Goal: Task Accomplishment & Management: Use online tool/utility

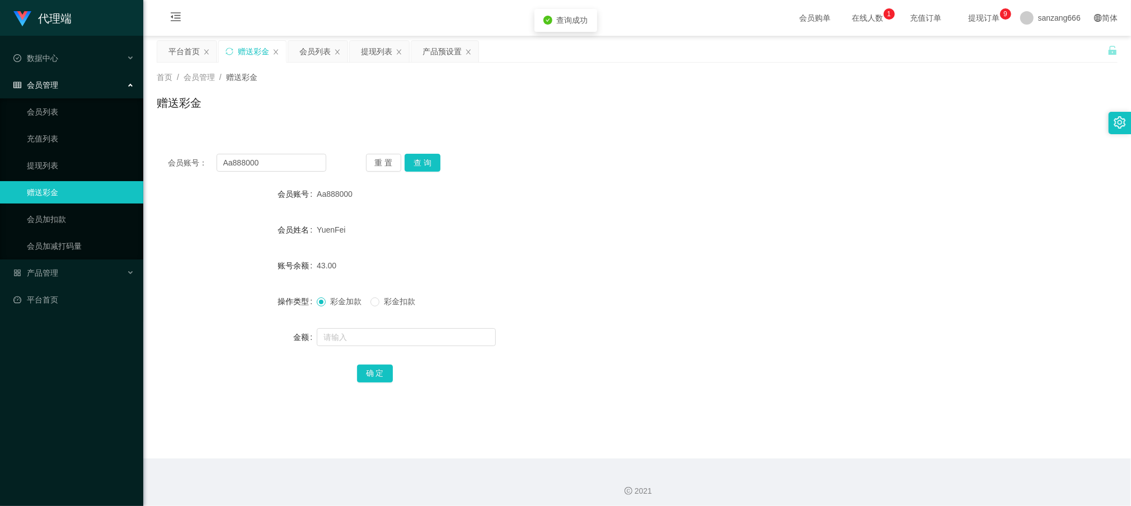
click at [429, 159] on button "查 询" at bounding box center [423, 163] width 36 height 18
click at [313, 56] on div "会员列表" at bounding box center [314, 51] width 31 height 21
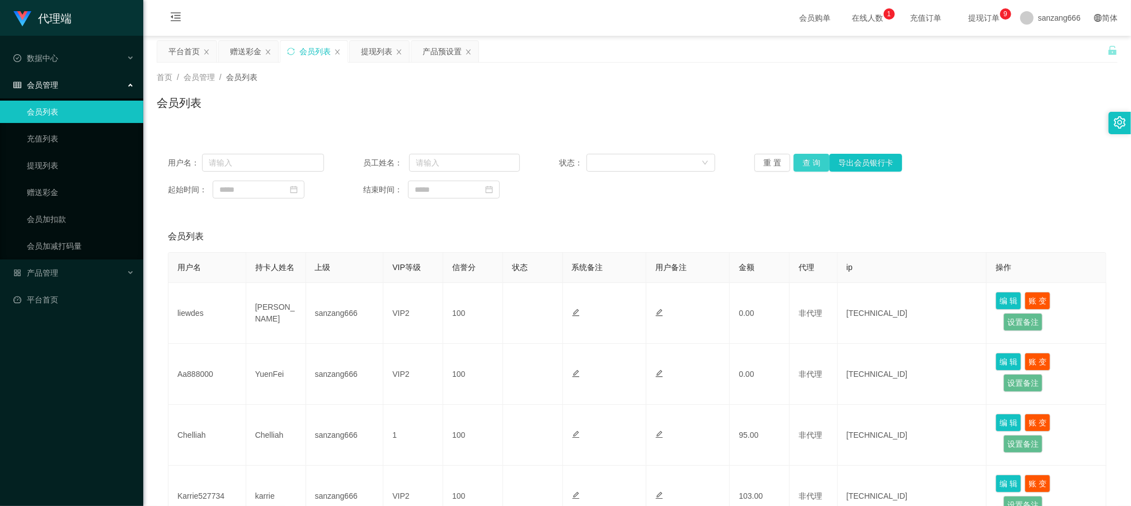
click at [806, 165] on button "查 询" at bounding box center [812, 163] width 36 height 18
click at [245, 45] on div "赠送彩金" at bounding box center [245, 51] width 31 height 21
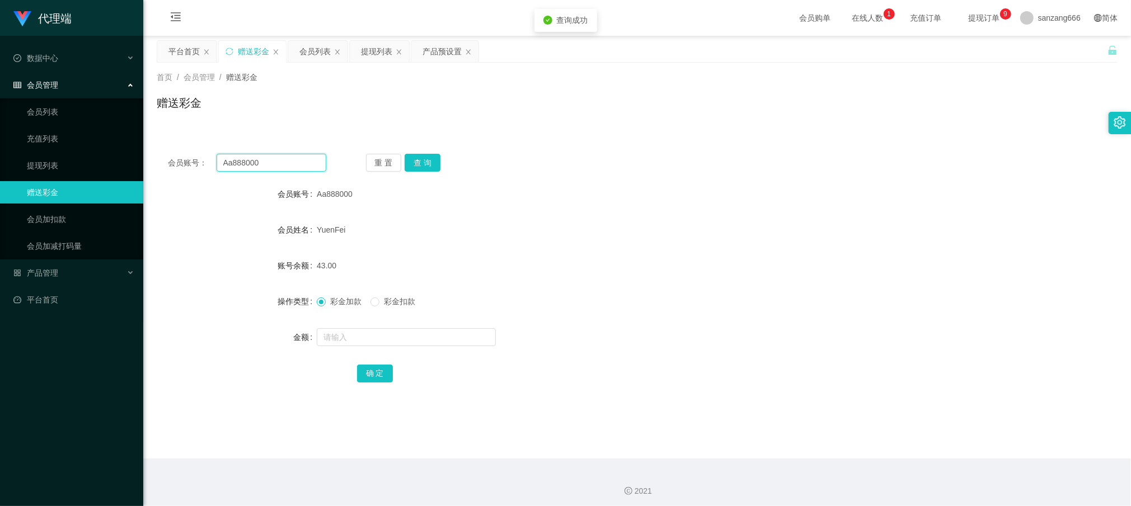
click at [231, 160] on input "Aa888000" at bounding box center [272, 163] width 110 height 18
click at [322, 54] on div "会员列表" at bounding box center [314, 51] width 31 height 21
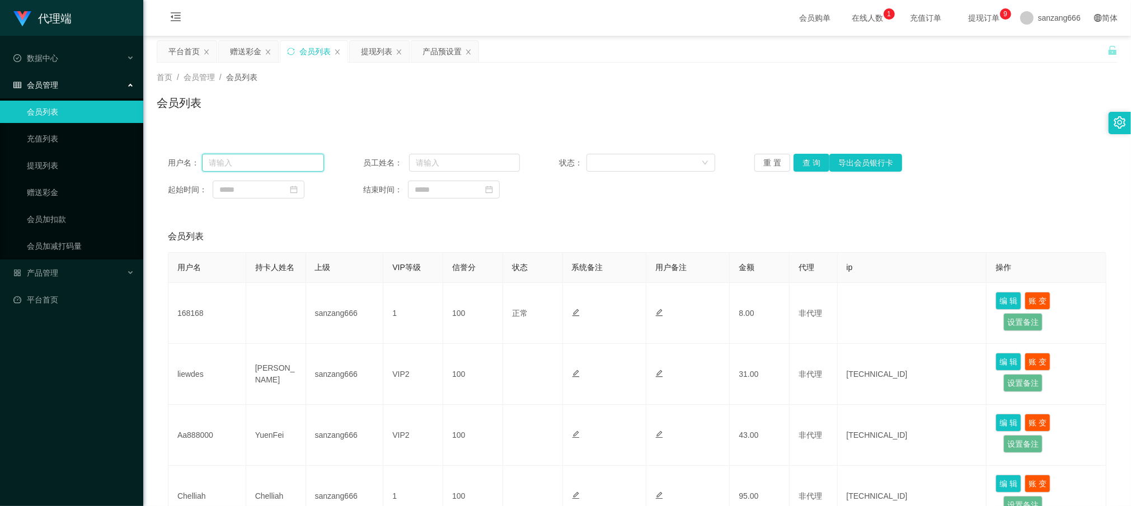
click at [211, 166] on input "text" at bounding box center [263, 163] width 123 height 18
paste input "Aa888000"
type input "Aa888000"
click at [809, 166] on button "查 询" at bounding box center [812, 163] width 36 height 18
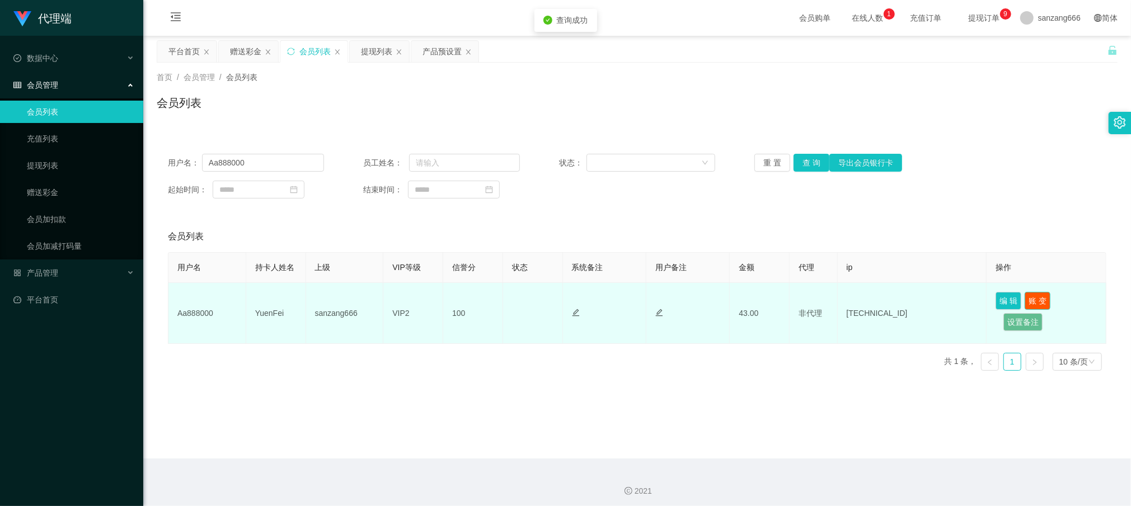
click at [1033, 302] on button "账 变" at bounding box center [1038, 301] width 26 height 18
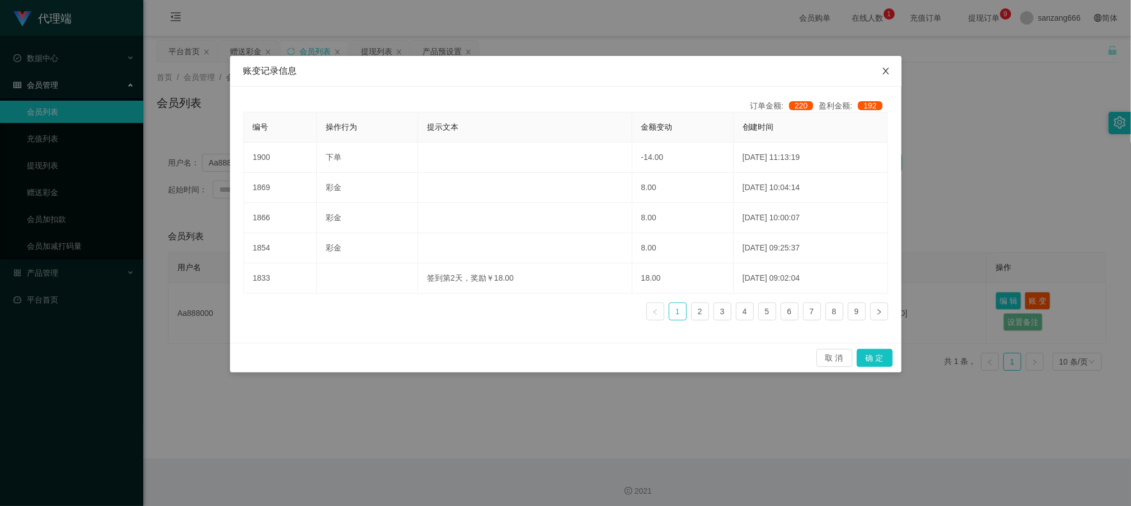
click at [884, 72] on icon "图标: close" at bounding box center [885, 71] width 9 height 9
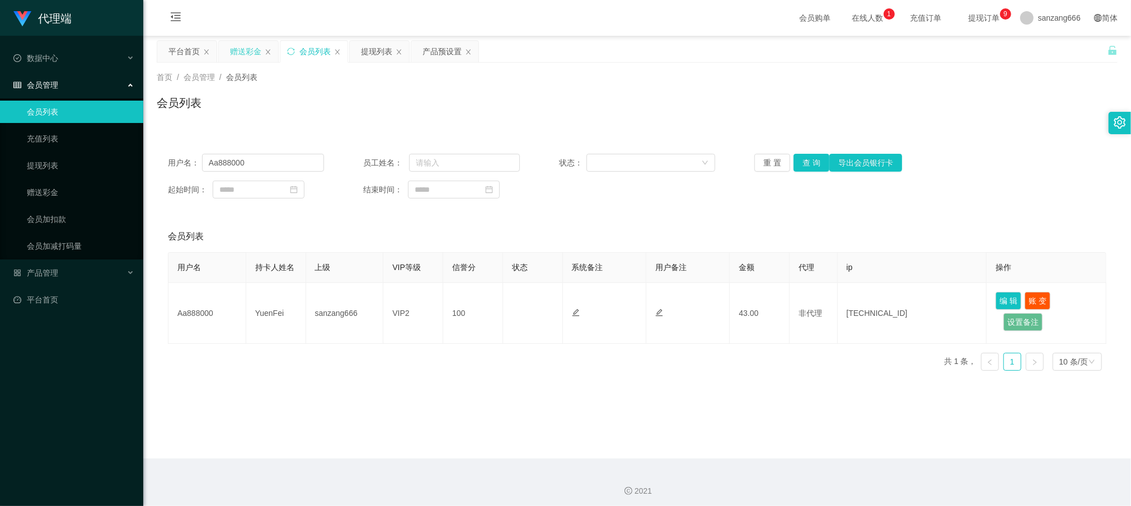
click at [254, 54] on div "赠送彩金" at bounding box center [245, 51] width 31 height 21
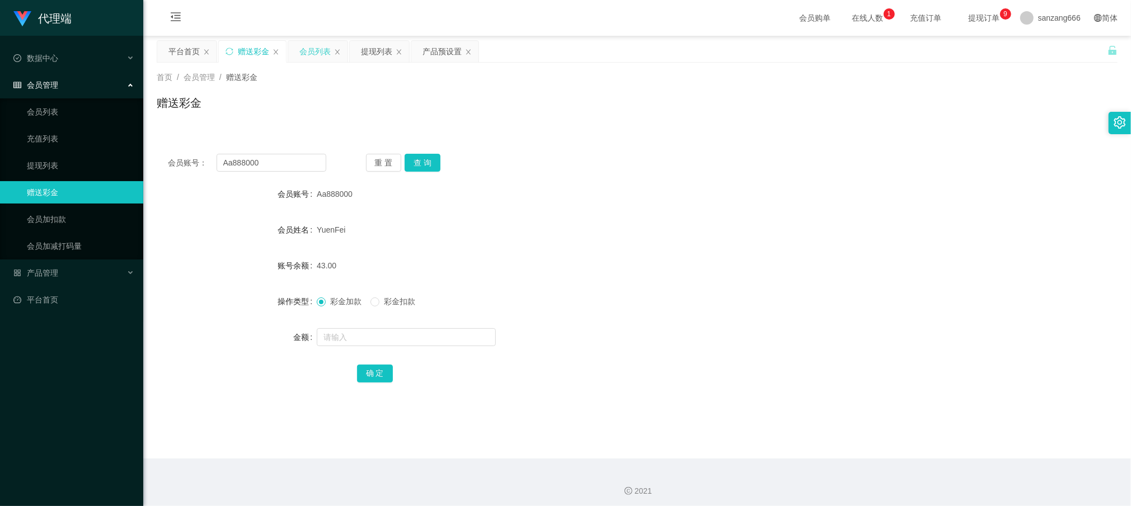
click at [312, 50] on div "会员列表" at bounding box center [314, 51] width 31 height 21
